Goal: Find specific page/section: Find specific page/section

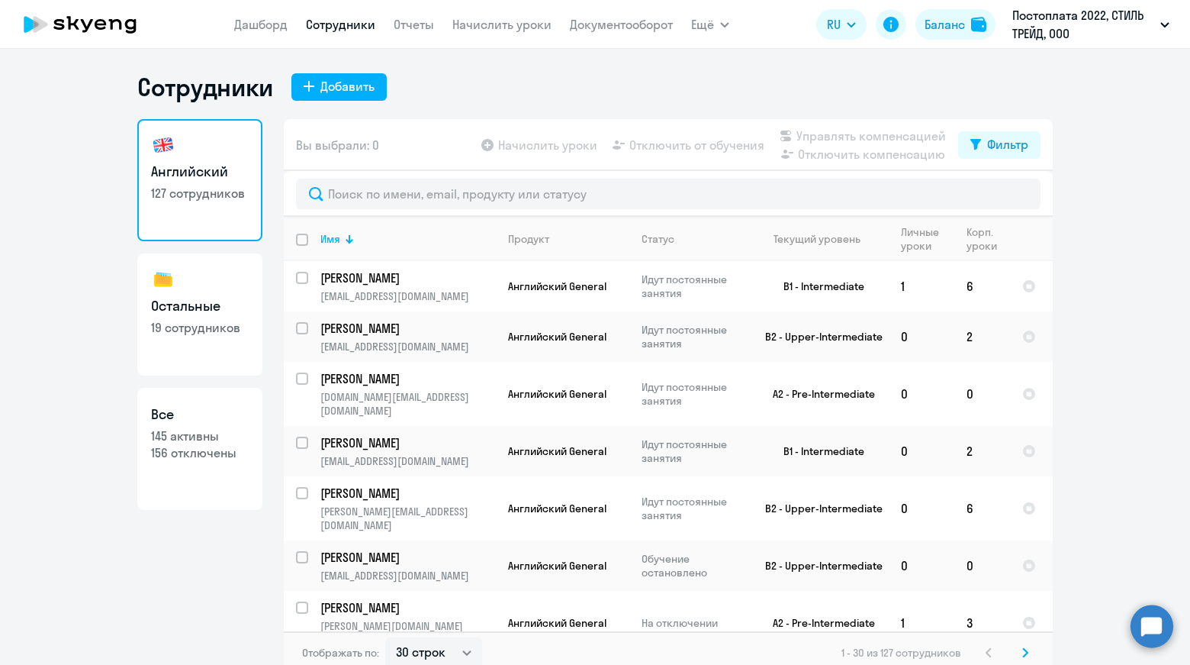
select select "30"
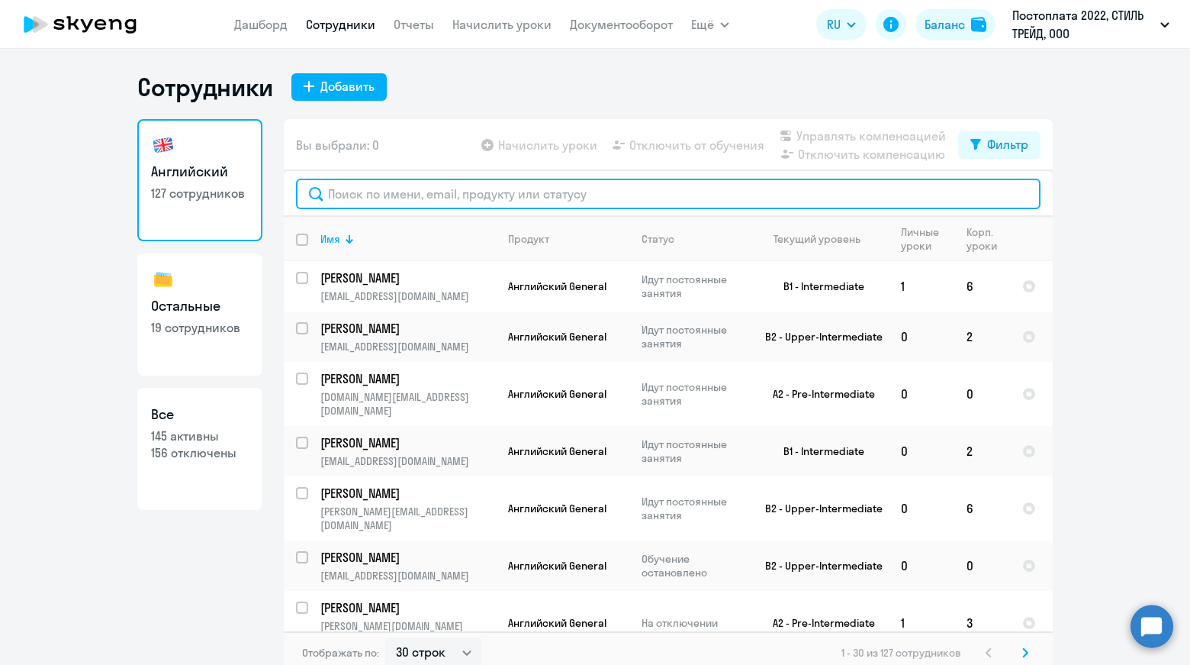
click at [443, 201] on input "text" at bounding box center [668, 194] width 745 height 31
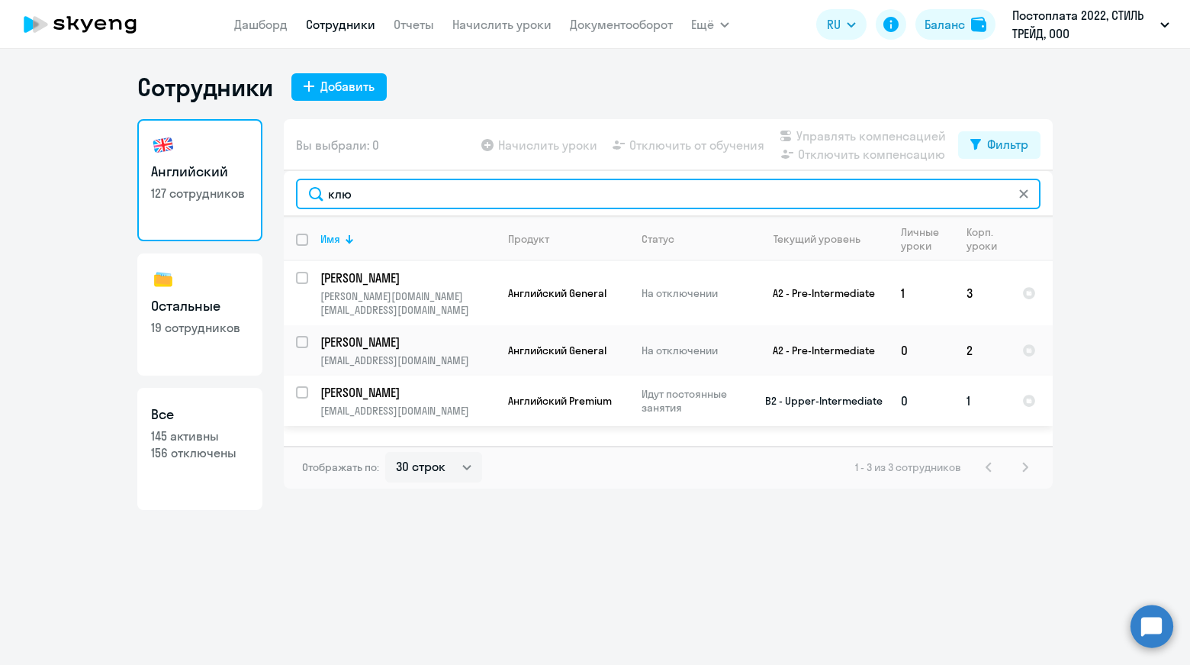
type input "клю"
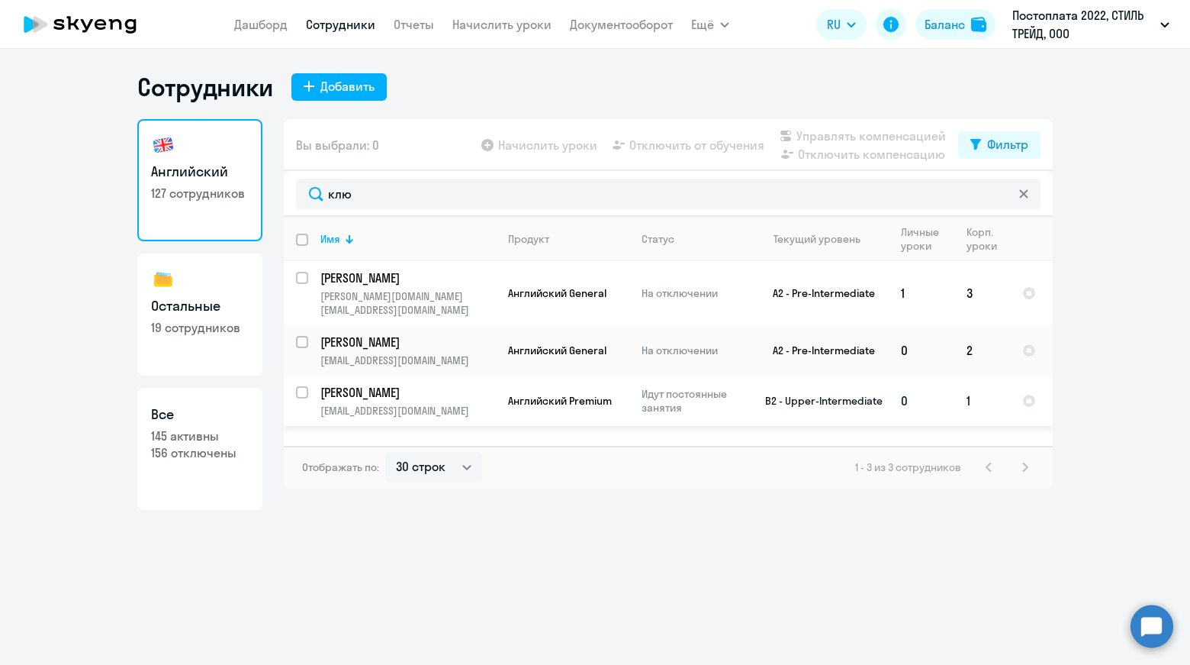
click at [448, 384] on p "[PERSON_NAME]" at bounding box center [406, 392] width 172 height 17
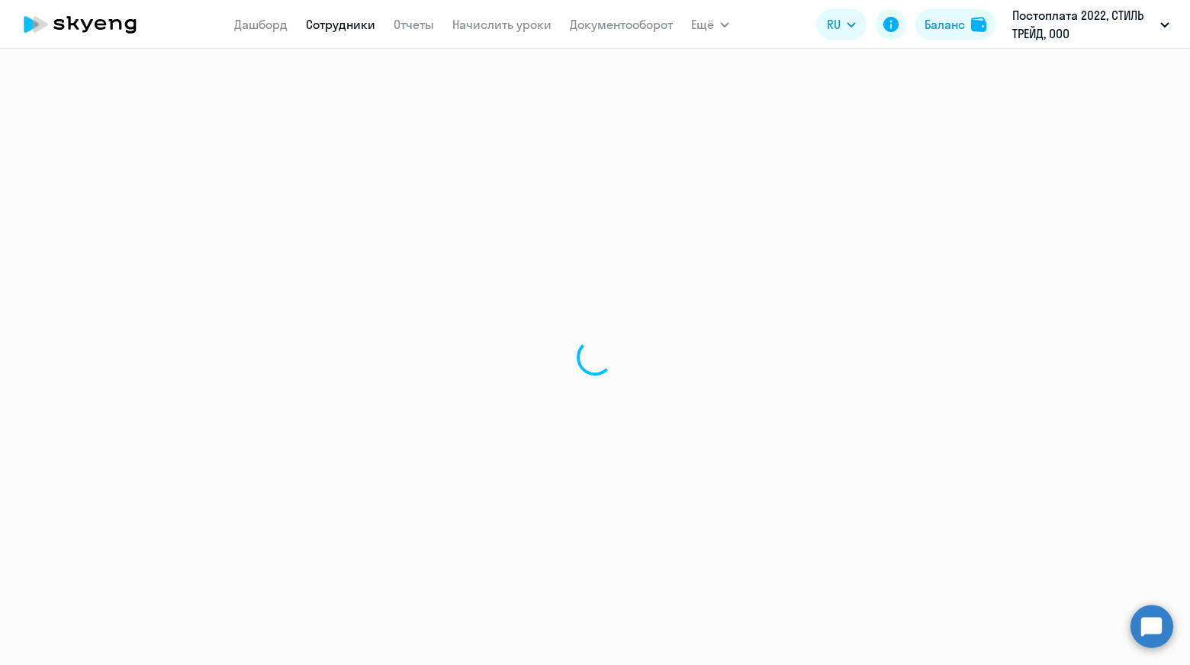
select select "english"
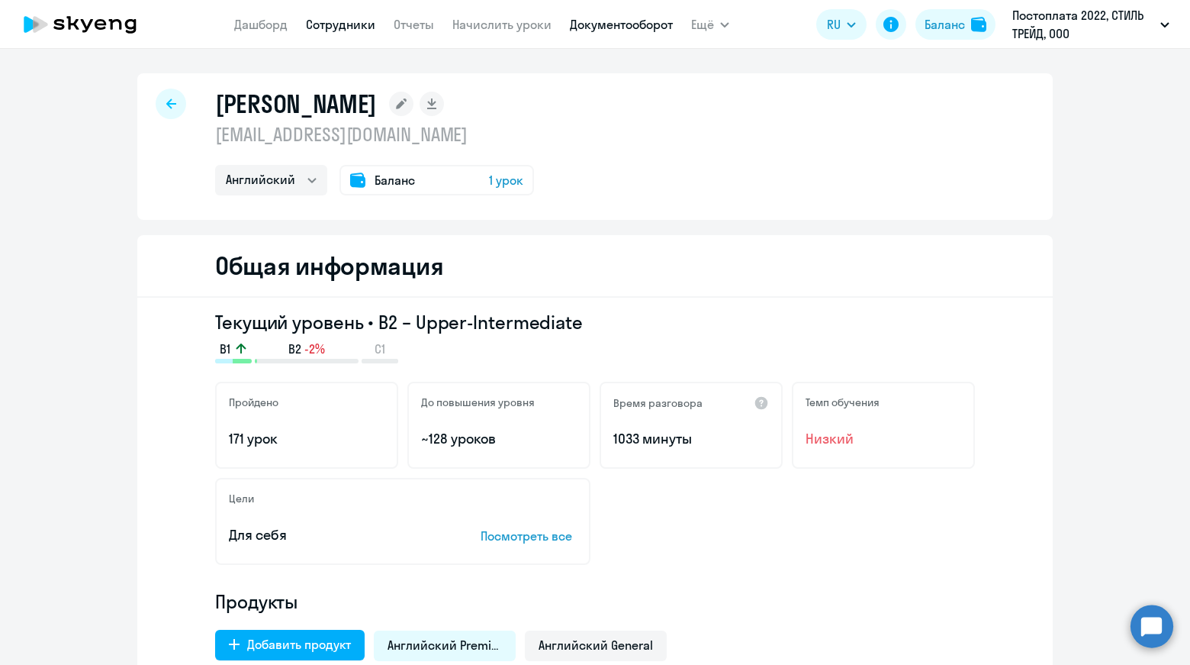
click at [647, 29] on link "Документооборот" at bounding box center [621, 24] width 103 height 15
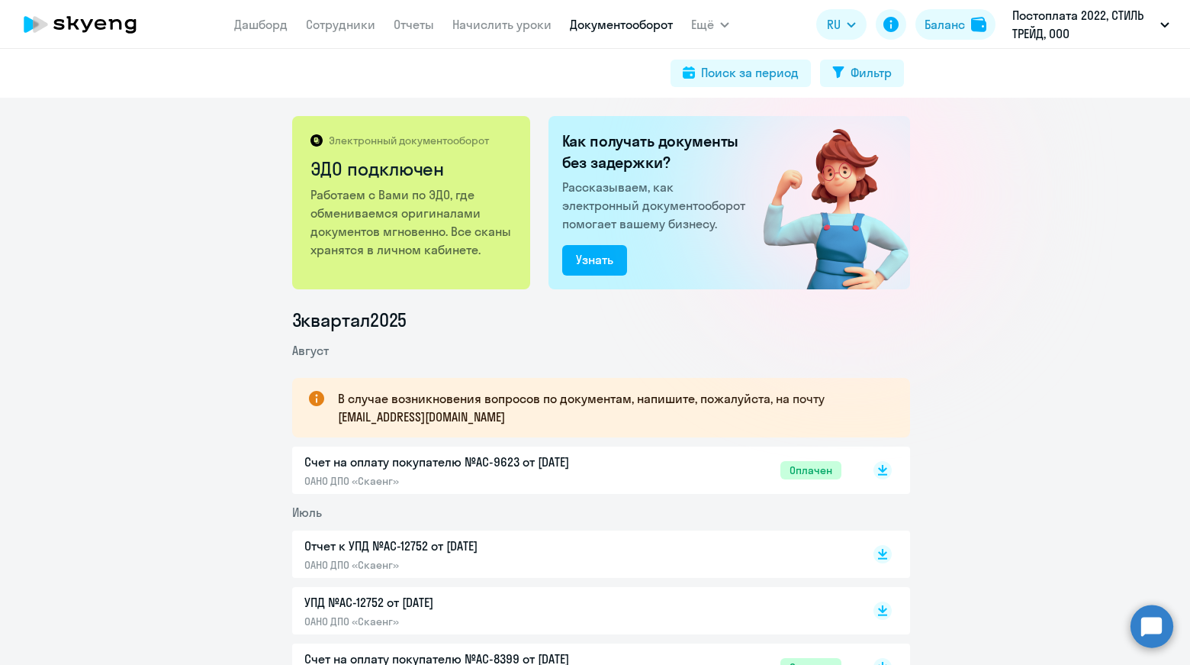
click at [559, 568] on p "ОАНО ДПО «Скаенг»" at bounding box center [464, 565] width 320 height 14
